Goal: Task Accomplishment & Management: Complete application form

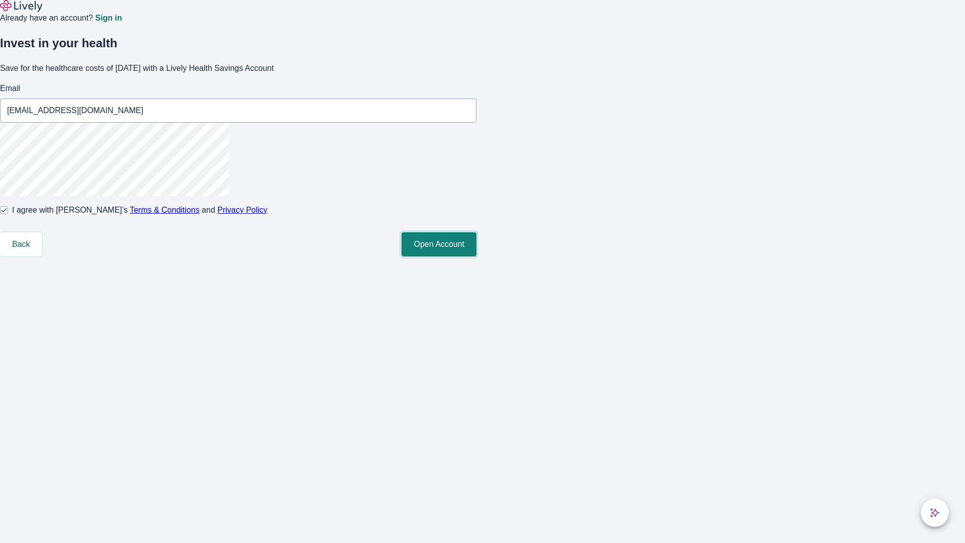
click at [476, 256] on button "Open Account" at bounding box center [438, 244] width 75 height 24
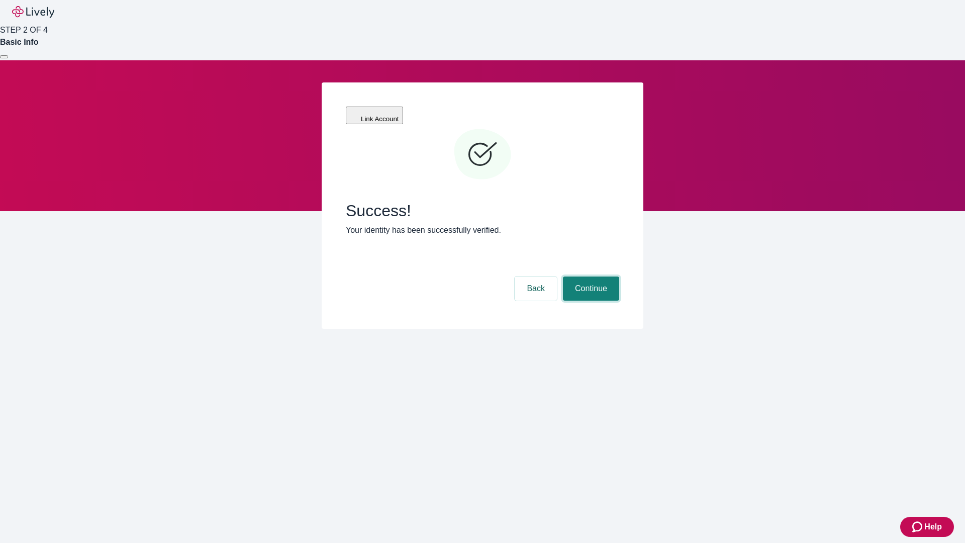
click at [589, 276] on button "Continue" at bounding box center [591, 288] width 56 height 24
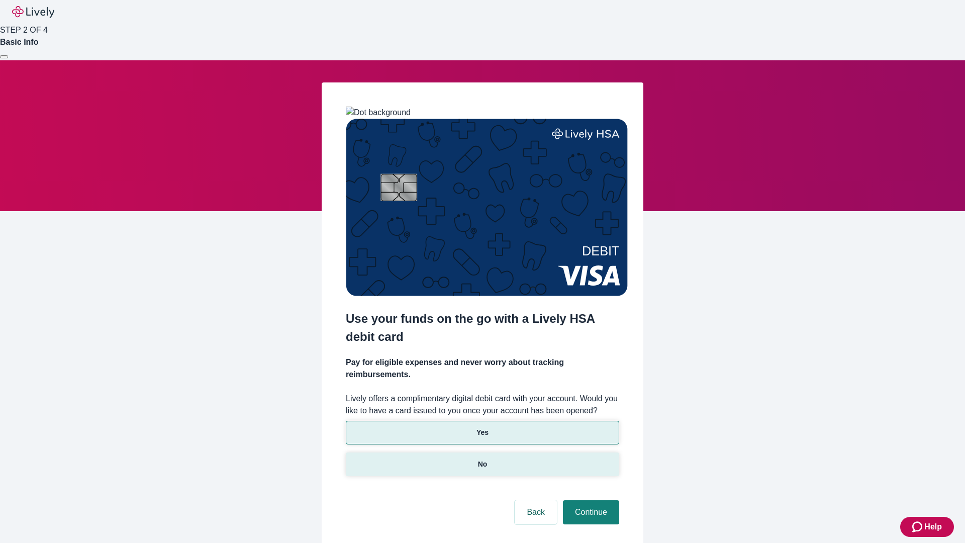
click at [482, 459] on p "No" at bounding box center [483, 464] width 10 height 11
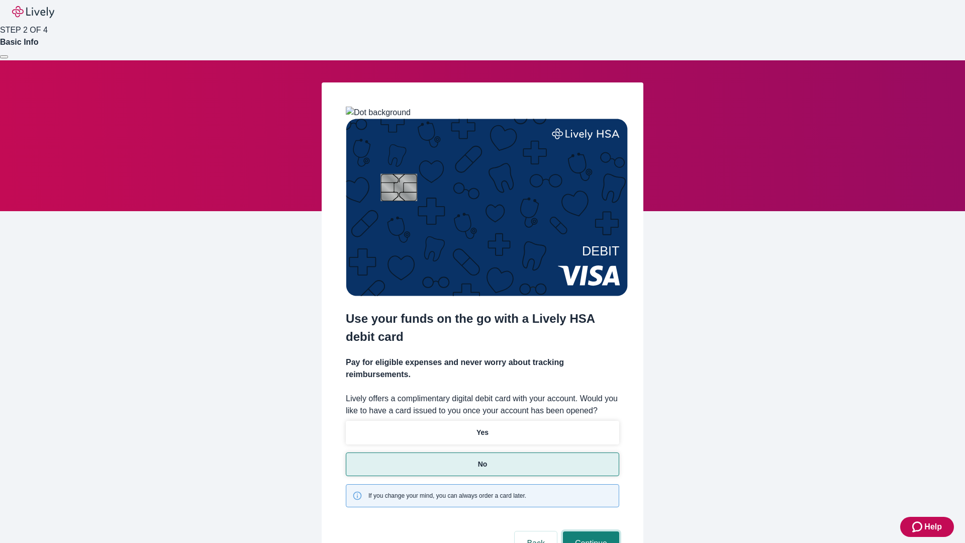
click at [589, 531] on button "Continue" at bounding box center [591, 543] width 56 height 24
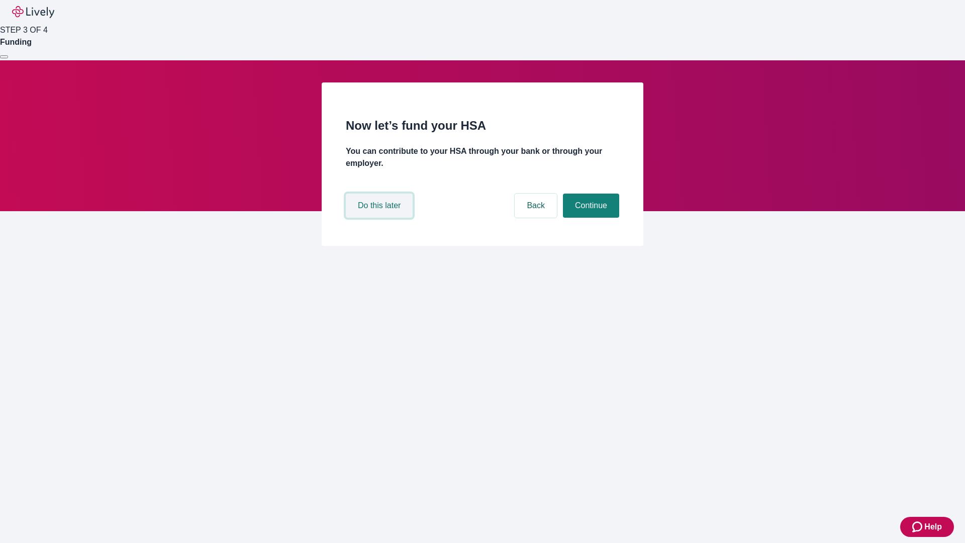
click at [380, 218] on button "Do this later" at bounding box center [379, 205] width 67 height 24
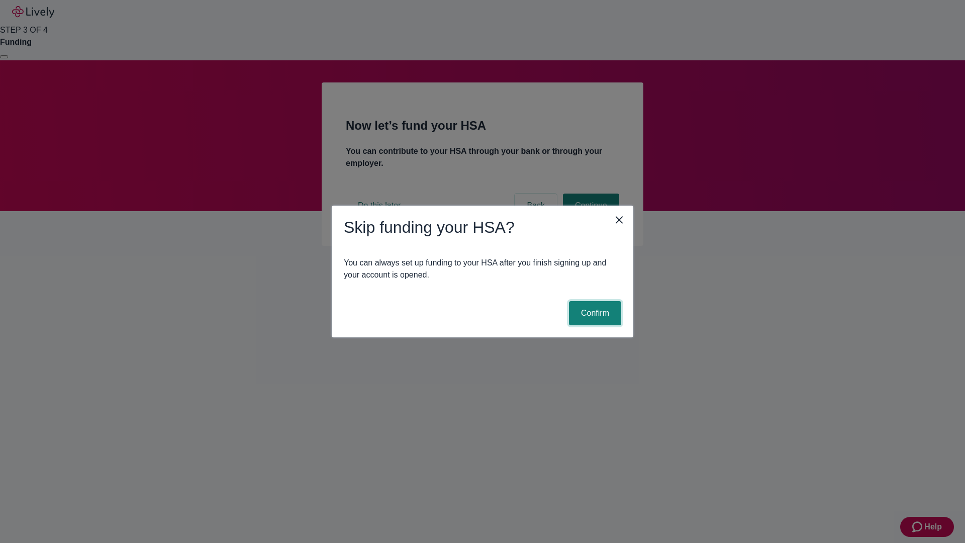
click at [593, 313] on button "Confirm" at bounding box center [595, 313] width 52 height 24
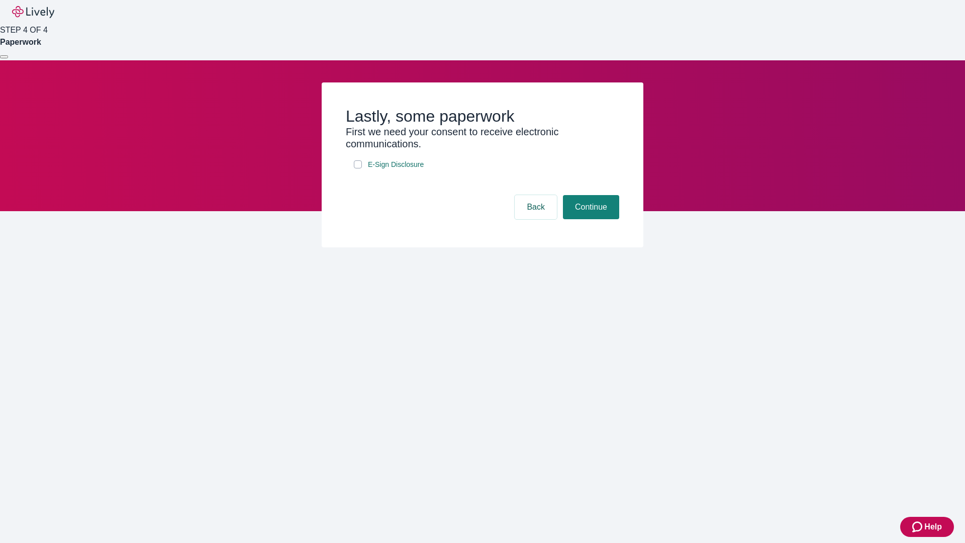
click at [358, 168] on input "E-Sign Disclosure" at bounding box center [358, 164] width 8 height 8
checkbox input "true"
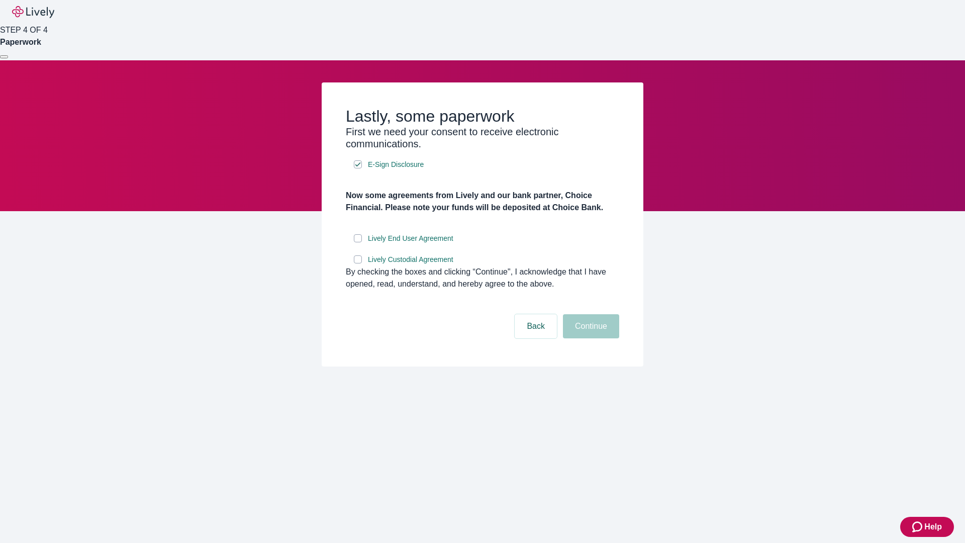
click at [358, 242] on input "Lively End User Agreement" at bounding box center [358, 238] width 8 height 8
checkbox input "true"
click at [358, 263] on input "Lively Custodial Agreement" at bounding box center [358, 259] width 8 height 8
checkbox input "true"
click at [589, 338] on button "Continue" at bounding box center [591, 326] width 56 height 24
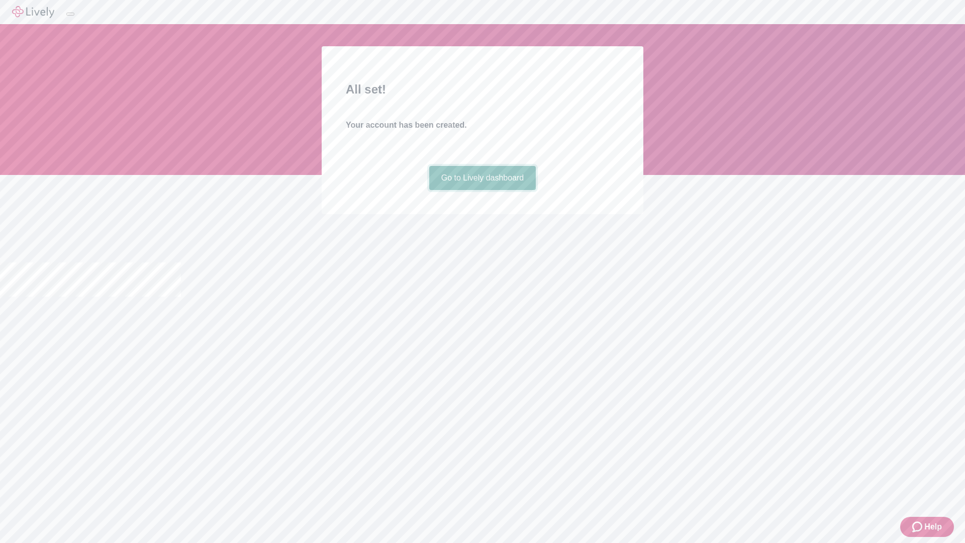
click at [482, 190] on link "Go to Lively dashboard" at bounding box center [482, 178] width 107 height 24
